Goal: Check status: Check status

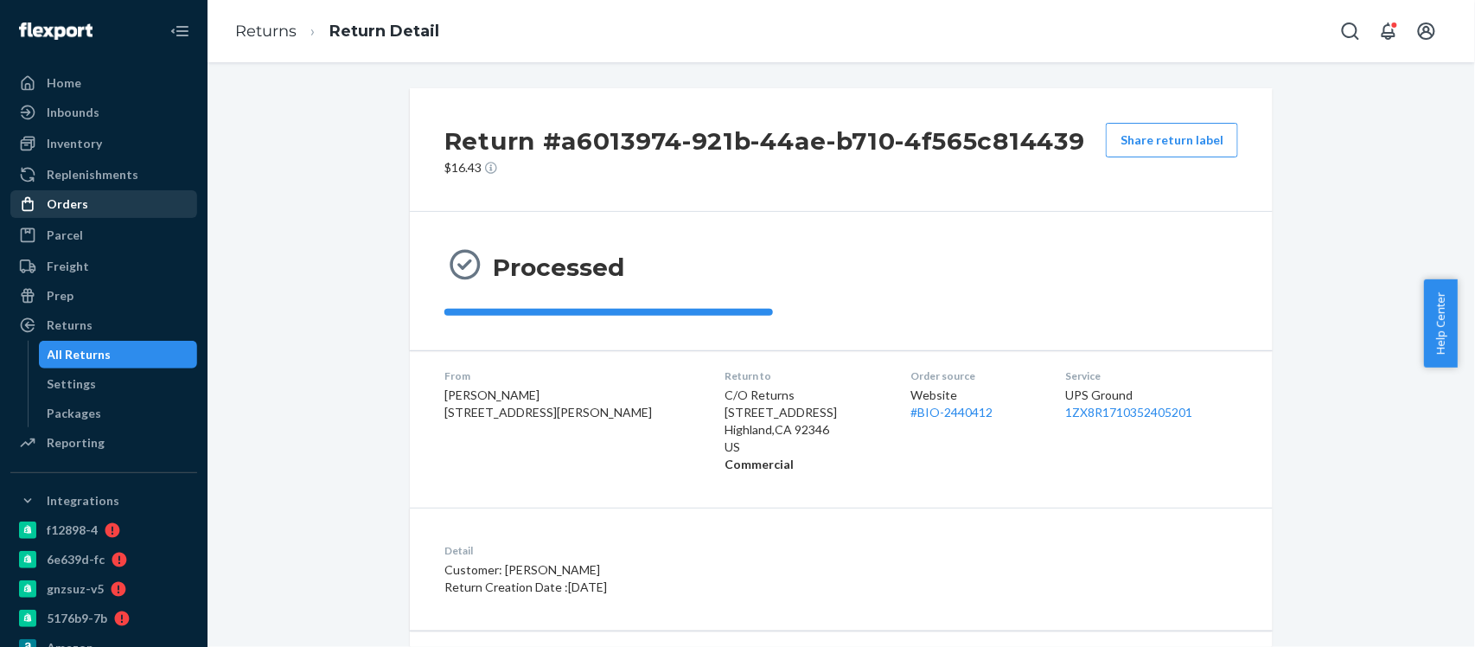
scroll to position [135, 0]
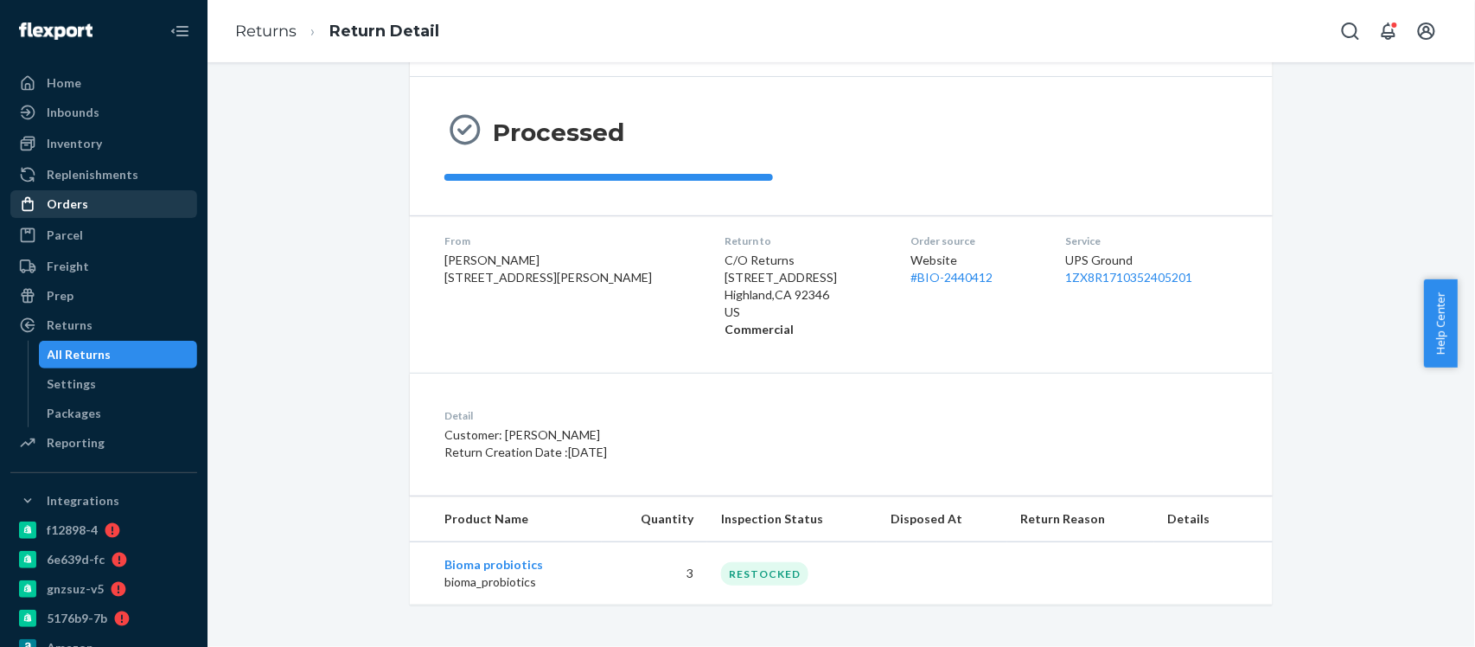
click at [81, 214] on div "Orders" at bounding box center [103, 204] width 183 height 24
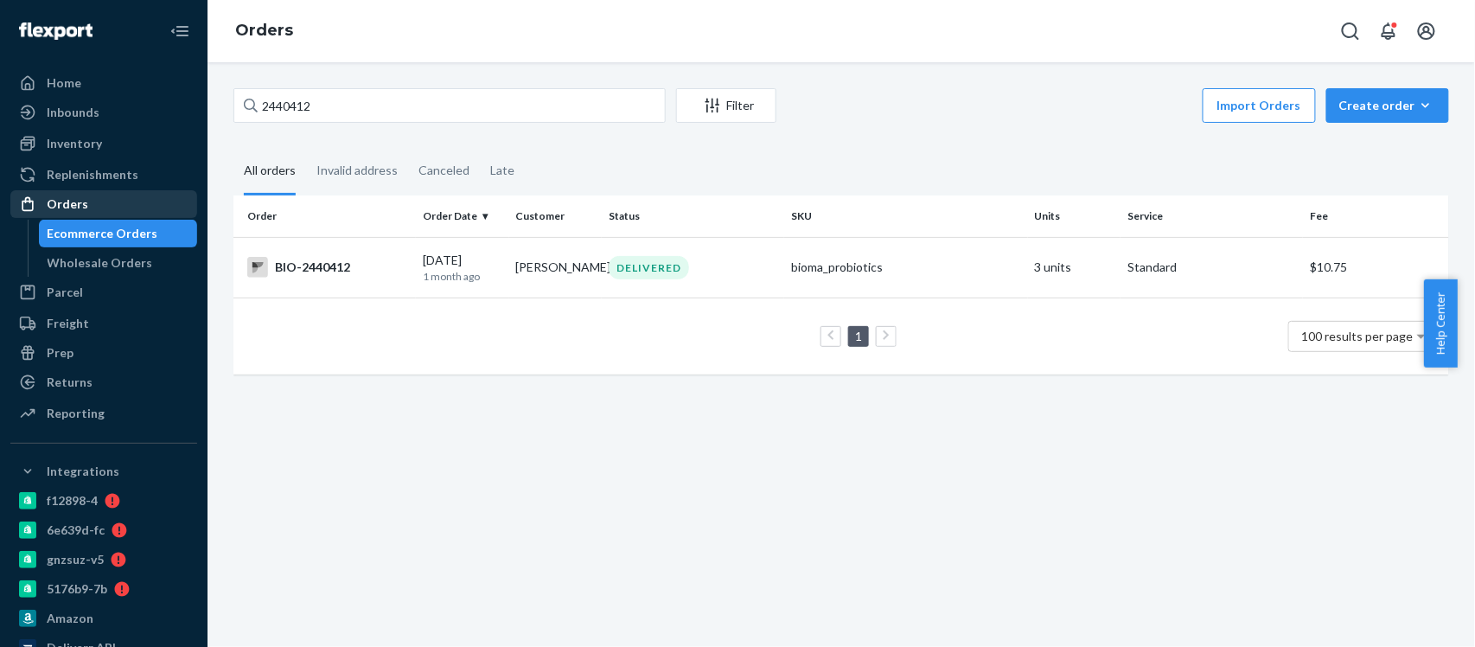
click at [89, 201] on div "Orders" at bounding box center [103, 204] width 183 height 24
click at [360, 170] on div "Invalid address" at bounding box center [356, 172] width 81 height 48
click at [306, 148] on input "Invalid address" at bounding box center [306, 148] width 0 height 0
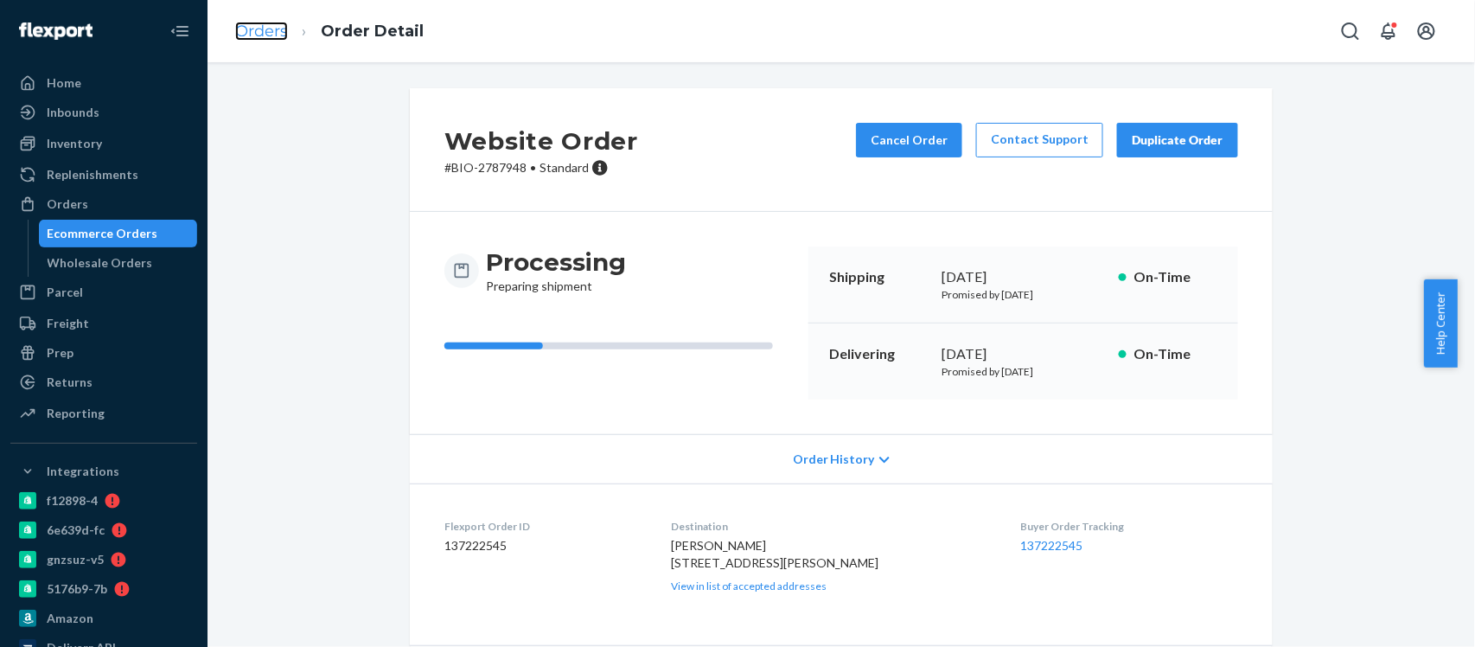
click at [265, 31] on link "Orders" at bounding box center [261, 31] width 53 height 19
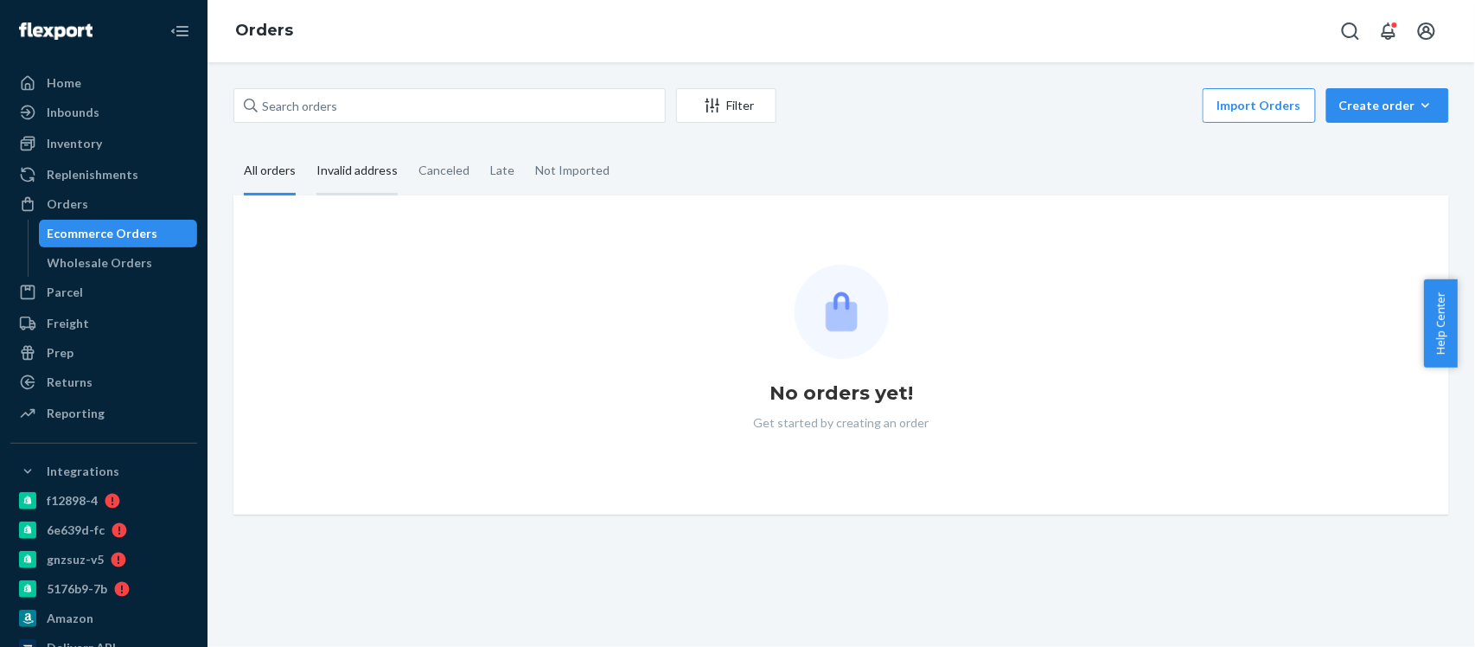
click at [366, 171] on div "Invalid address" at bounding box center [356, 172] width 81 height 48
click at [306, 148] on input "Invalid address" at bounding box center [306, 148] width 0 height 0
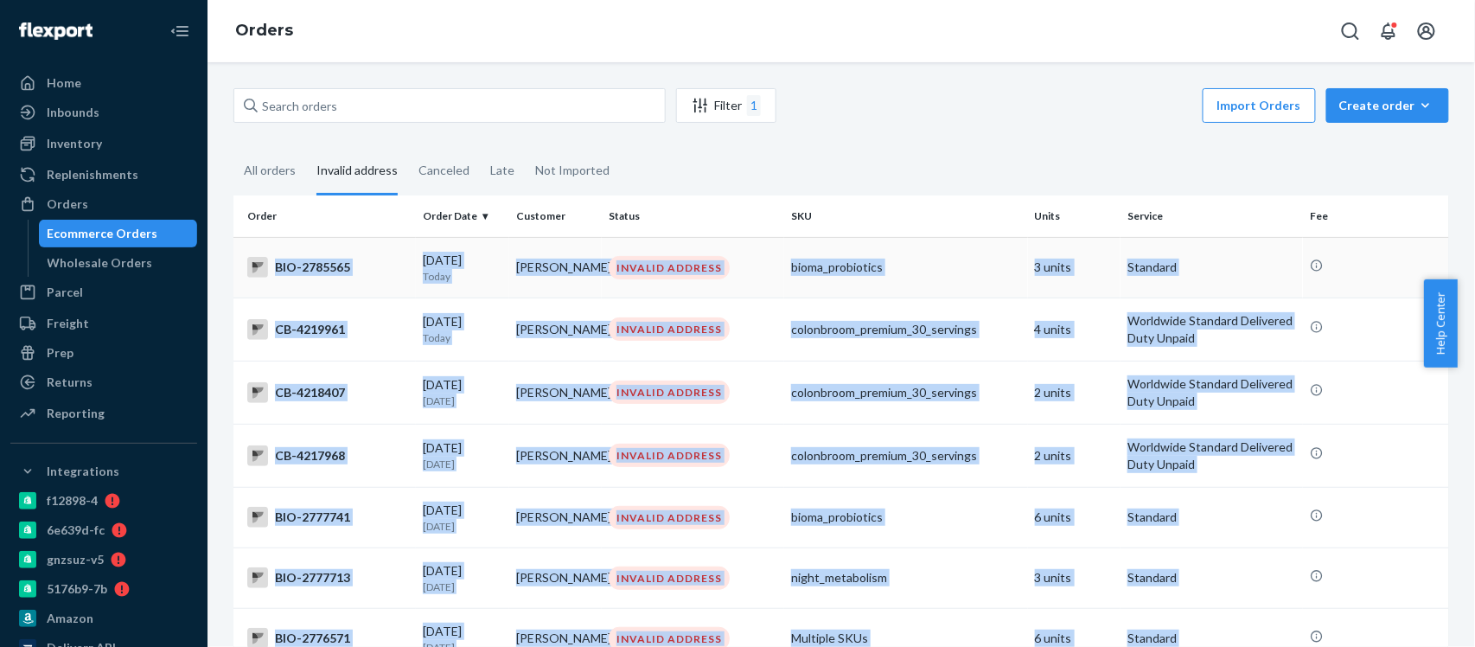
drag, startPoint x: 1179, startPoint y: 503, endPoint x: 358, endPoint y: 262, distance: 855.9
copy tbody "LOR-6778268 22/81/6155 Ipsum Dolor Sitam CONSECT ADIPISC elits_doeiusmodt 6 inc…"
click at [927, 36] on div "Orders" at bounding box center [840, 31] width 1267 height 62
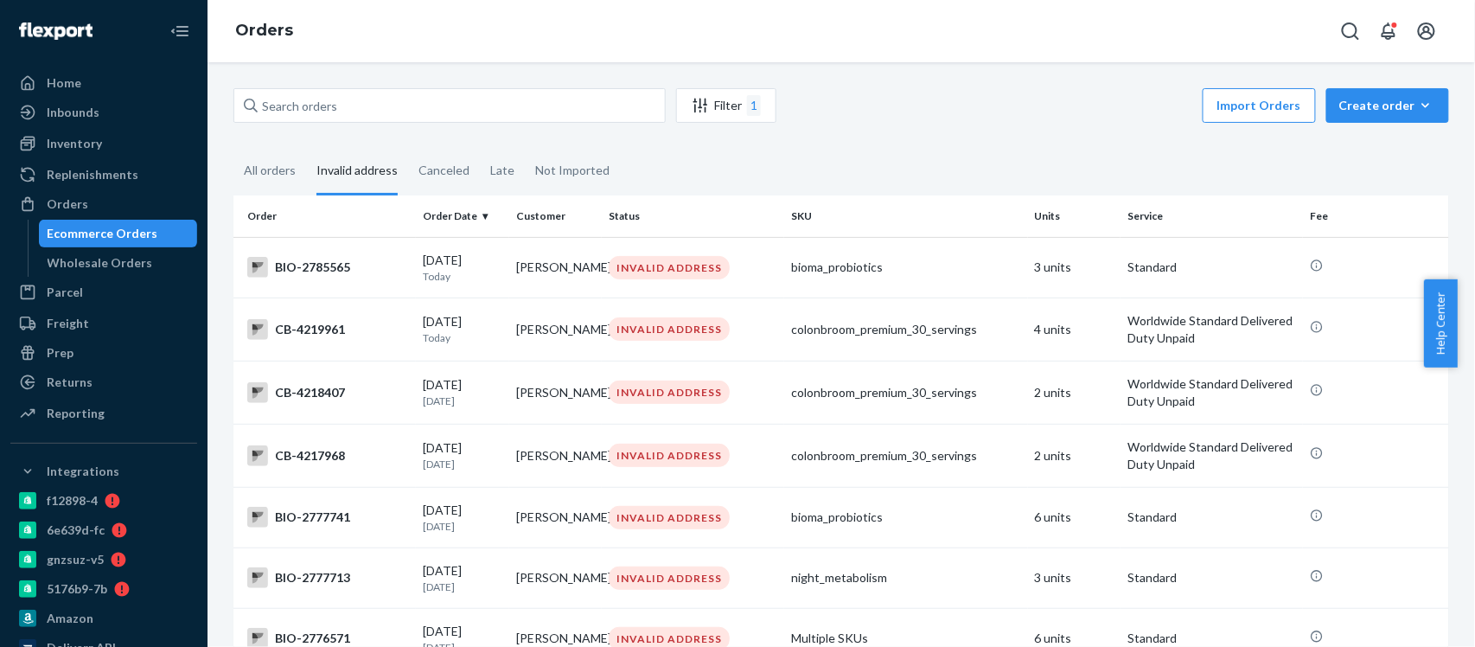
click at [486, 55] on div "Orders" at bounding box center [840, 31] width 1267 height 62
